Goal: Task Accomplishment & Management: Manage account settings

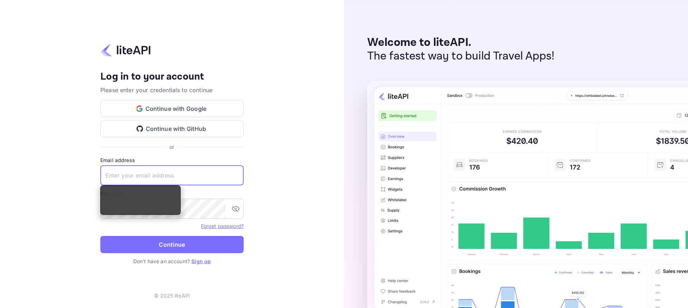
click at [171, 181] on input "text" at bounding box center [171, 175] width 143 height 20
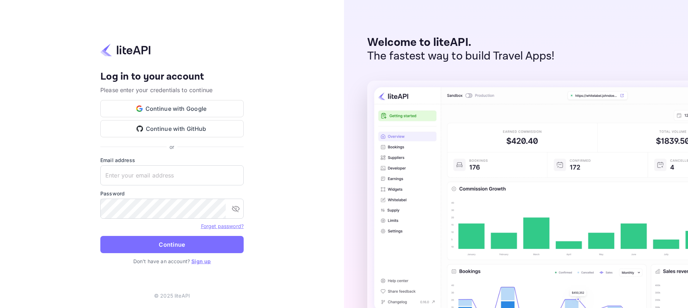
type input "[EMAIL_ADDRESS][DOMAIN_NAME]"
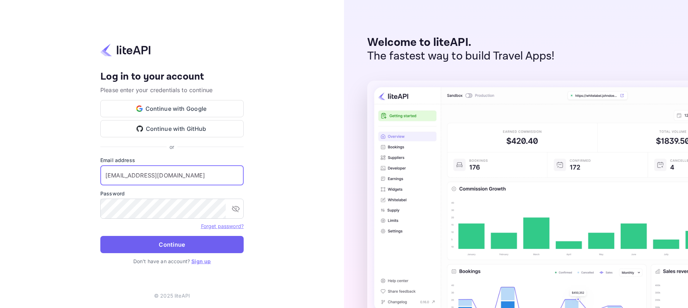
click at [179, 251] on button "Continue" at bounding box center [171, 244] width 143 height 17
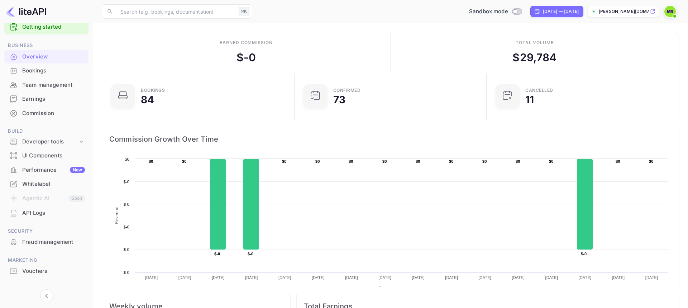
scroll to position [11, 0]
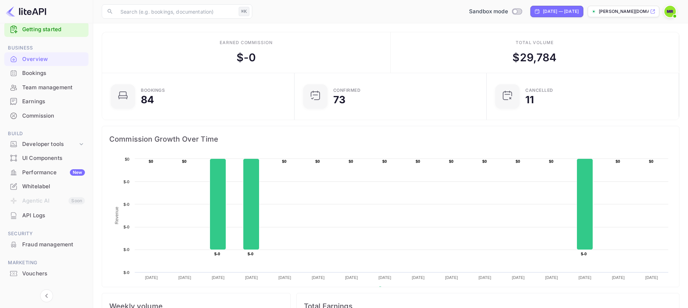
click at [669, 10] on img at bounding box center [669, 11] width 11 height 11
click at [669, 10] on div at bounding box center [344, 154] width 688 height 308
click at [669, 10] on img at bounding box center [669, 11] width 11 height 11
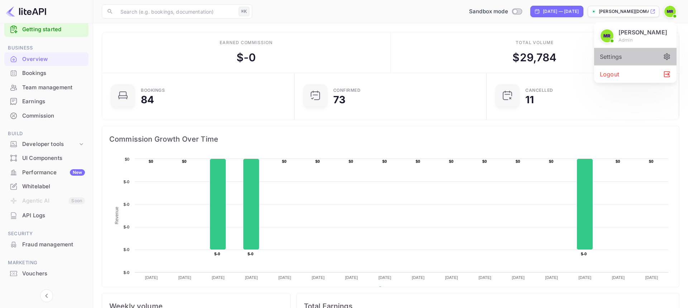
click at [633, 59] on div "Settings" at bounding box center [635, 56] width 82 height 17
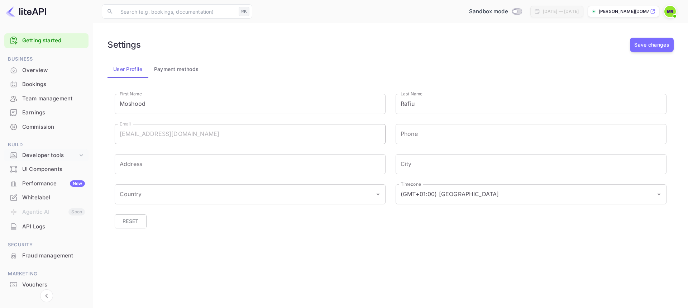
click at [49, 155] on div "Developer tools" at bounding box center [50, 155] width 56 height 8
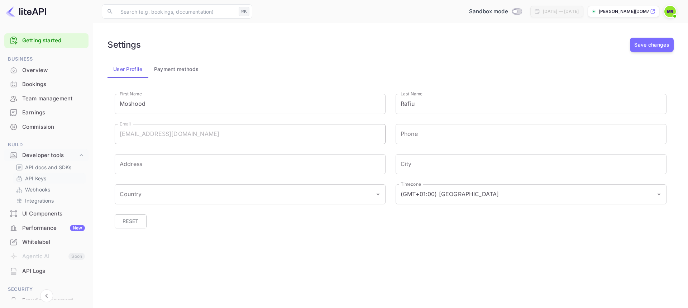
click at [46, 177] on link "API Keys" at bounding box center [49, 179] width 67 height 8
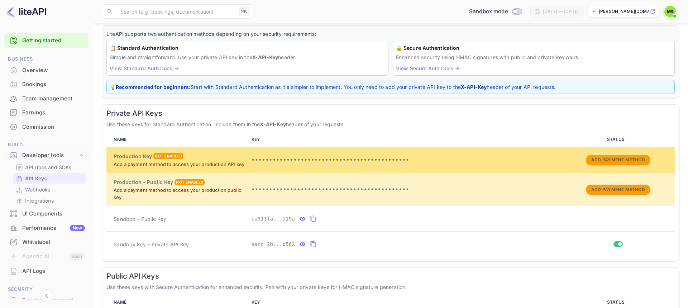
scroll to position [41, 0]
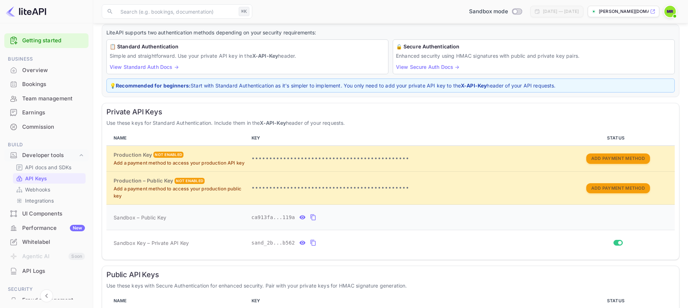
click at [312, 216] on icon "private api keys table" at bounding box center [313, 217] width 5 height 6
click at [316, 242] on button "private api keys table" at bounding box center [313, 242] width 9 height 11
